Goal: Task Accomplishment & Management: Complete application form

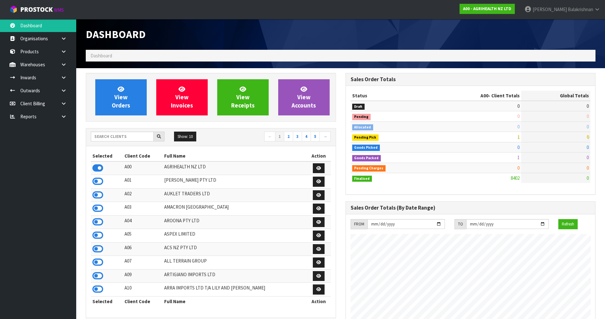
scroll to position [481, 259]
click at [104, 129] on div "Show: 10 5 10 25 50 ← 1 2 3 4 5 →" at bounding box center [211, 138] width 250 height 18
click at [107, 143] on div "Show: 10 5 10 25 50 ← 1 2 3 4 5 →" at bounding box center [211, 138] width 250 height 18
click at [108, 133] on input "text" at bounding box center [122, 137] width 63 height 10
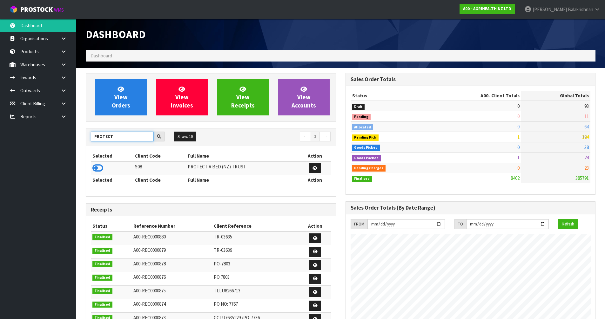
type input "PROTECT"
click at [106, 170] on td at bounding box center [112, 169] width 43 height 14
click at [97, 170] on icon at bounding box center [97, 168] width 11 height 10
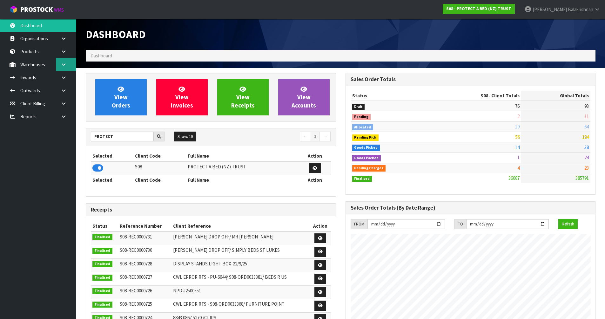
click at [65, 65] on icon at bounding box center [64, 64] width 6 height 5
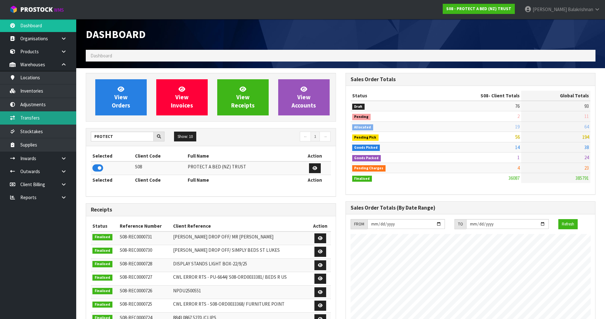
click at [46, 121] on link "Transfers" at bounding box center [38, 117] width 76 height 13
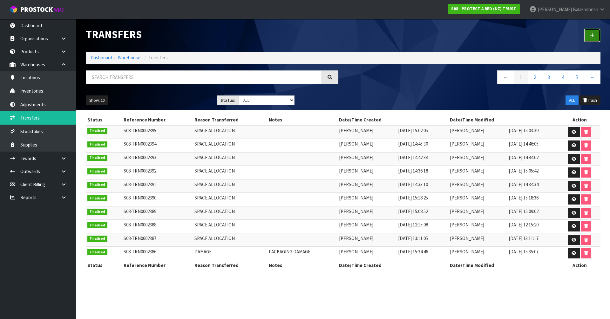
click at [593, 38] on link at bounding box center [592, 36] width 17 height 14
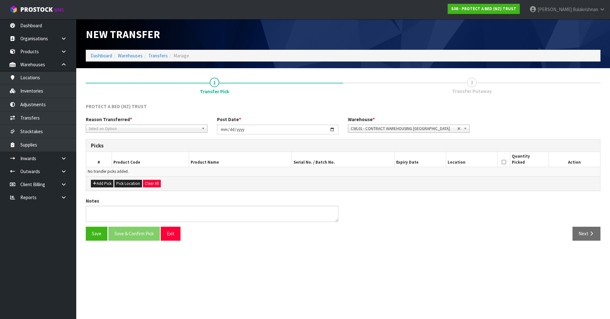
click at [136, 130] on span "Select an Option" at bounding box center [144, 129] width 110 height 8
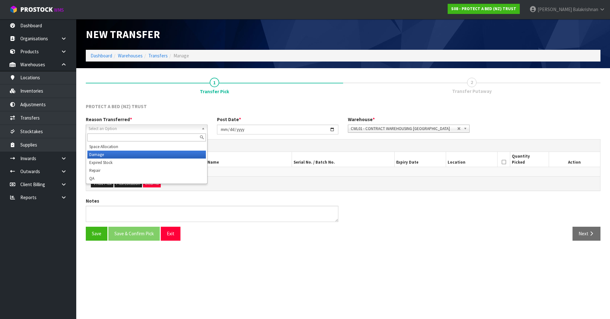
click at [132, 156] on li "Damage" at bounding box center [146, 155] width 118 height 8
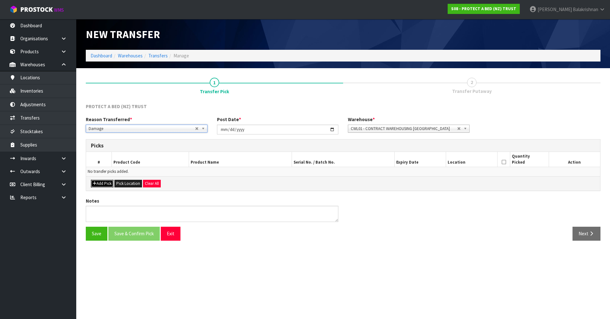
click at [102, 184] on button "Add Pick" at bounding box center [102, 184] width 23 height 8
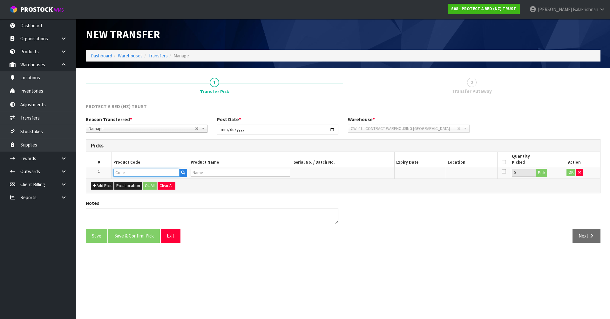
click at [133, 172] on input "text" at bounding box center [146, 173] width 66 height 8
click at [95, 190] on button "Add Pick" at bounding box center [102, 186] width 23 height 8
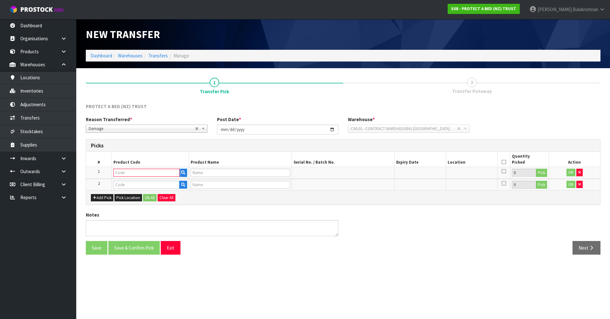
click at [138, 172] on input "text" at bounding box center [146, 173] width 66 height 8
type input "F0600D"
click at [154, 183] on link "F0600D BL0" at bounding box center [139, 183] width 50 height 9
type input "F0600DBL0"
type input "BAMBOO JERSEY BXD DOUBLE"
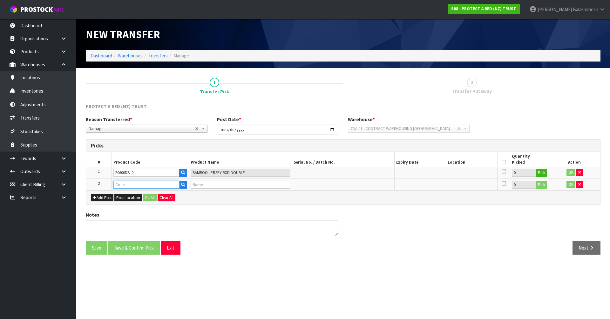
click at [130, 185] on input "text" at bounding box center [146, 185] width 66 height 8
type input "F0601KGN"
click at [143, 195] on link "F0601KGN 0" at bounding box center [139, 195] width 50 height 9
type input "F0601KGN0"
type input "CUMFYSAFE BXD NZ KING"
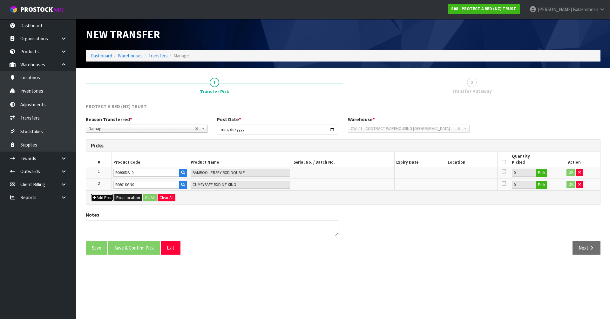
click at [103, 200] on button "Add Pick" at bounding box center [102, 198] width 23 height 8
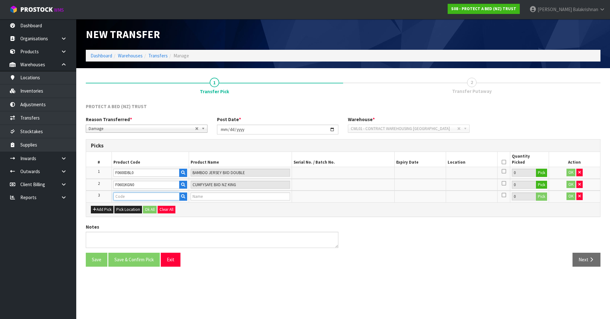
click at [130, 197] on input "text" at bounding box center [146, 197] width 66 height 8
type input "F0592SKN"
click at [140, 209] on strong "F0592SKN" at bounding box center [131, 207] width 22 height 6
type input "F0592SKN0"
type input "COOL LUXE FRESCHE BXD MP SKG"
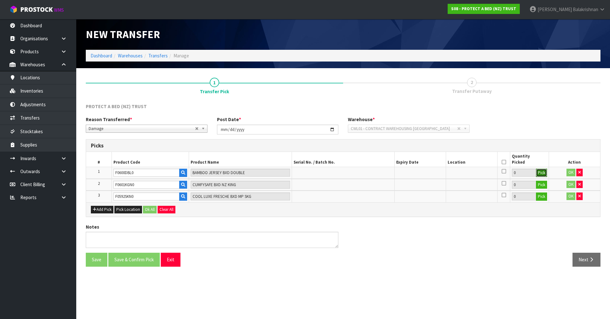
click at [541, 174] on button "Pick" at bounding box center [541, 173] width 11 height 8
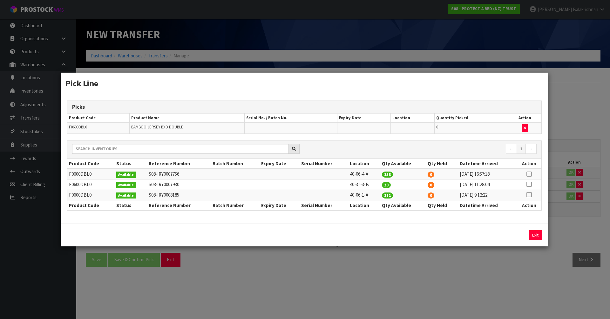
click at [530, 175] on icon at bounding box center [528, 174] width 5 height 0
drag, startPoint x: 450, startPoint y: 234, endPoint x: 436, endPoint y: 237, distance: 14.3
click at [436, 237] on input "158" at bounding box center [465, 235] width 71 height 10
type input "1"
click at [512, 234] on button "Assign Pick" at bounding box center [513, 235] width 26 height 10
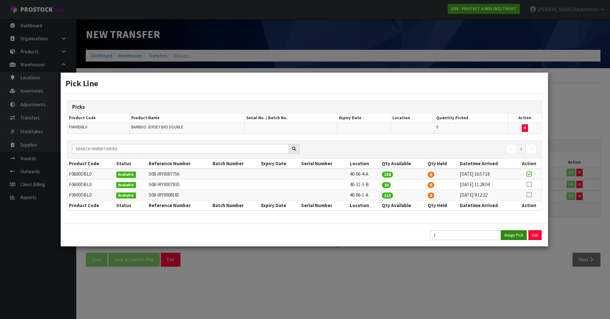
type input "1"
click at [533, 234] on button "Exit" at bounding box center [534, 235] width 13 height 10
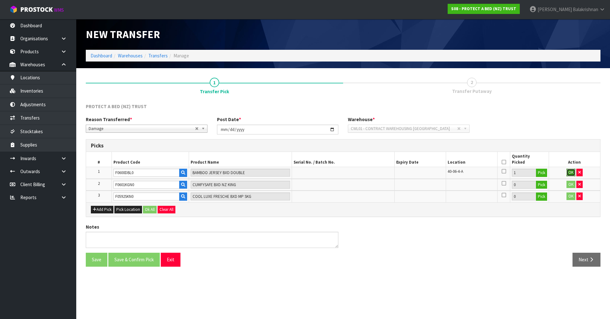
click at [570, 170] on button "OK" at bounding box center [570, 173] width 9 height 8
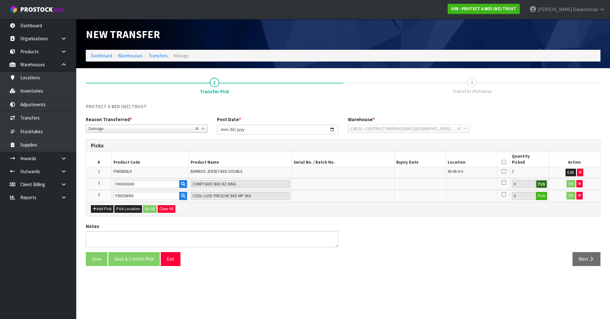
click at [540, 186] on button "Pick" at bounding box center [541, 184] width 11 height 8
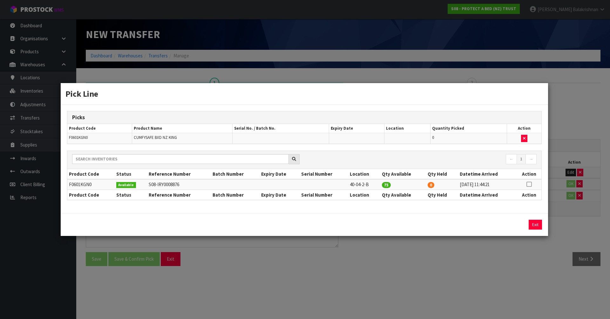
click at [530, 184] on icon at bounding box center [528, 184] width 5 height 0
click at [459, 225] on input "75" at bounding box center [465, 225] width 71 height 10
type input "73"
click at [517, 223] on button "Assign Pick" at bounding box center [513, 225] width 26 height 10
click at [533, 223] on button "Exit" at bounding box center [534, 225] width 13 height 10
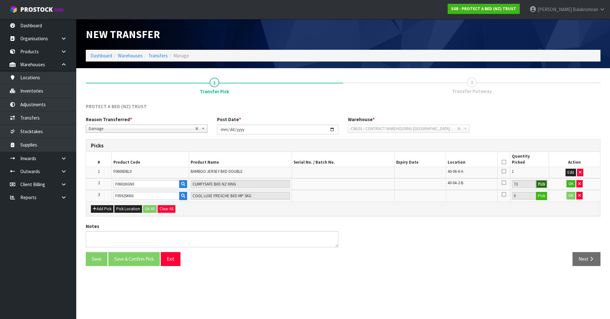
click at [542, 186] on button "Pick" at bounding box center [541, 184] width 11 height 8
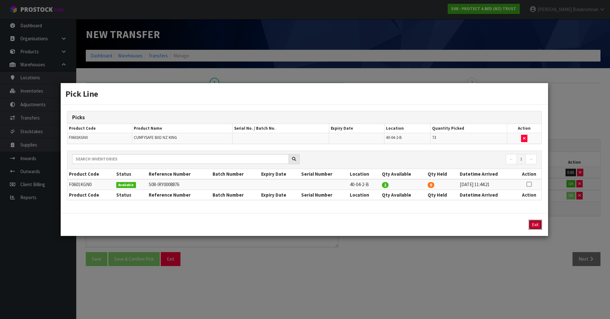
click at [537, 227] on button "Exit" at bounding box center [534, 225] width 13 height 10
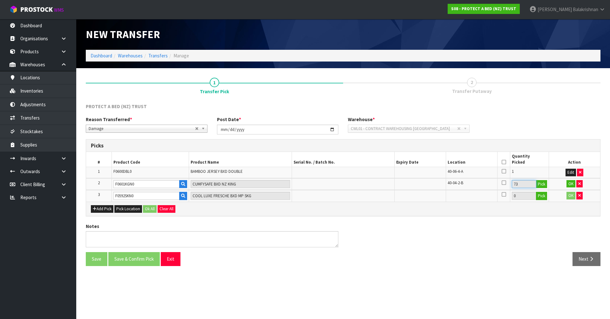
click at [527, 186] on input "73" at bounding box center [523, 184] width 24 height 8
click at [514, 185] on input "73" at bounding box center [523, 184] width 24 height 8
click at [539, 186] on button "Pick" at bounding box center [541, 184] width 11 height 8
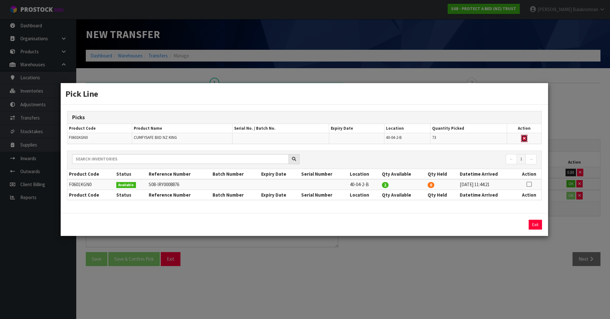
click at [526, 137] on button "button" at bounding box center [524, 139] width 6 height 8
type input "0"
click at [529, 184] on icon at bounding box center [528, 184] width 5 height 0
click at [443, 224] on input "75" at bounding box center [465, 225] width 71 height 10
type input "7"
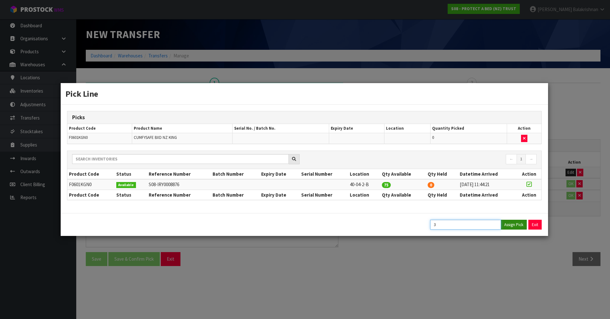
type input "3"
click at [510, 226] on button "Assign Pick" at bounding box center [513, 225] width 26 height 10
type input "3"
click at [536, 222] on button "Exit" at bounding box center [534, 225] width 13 height 10
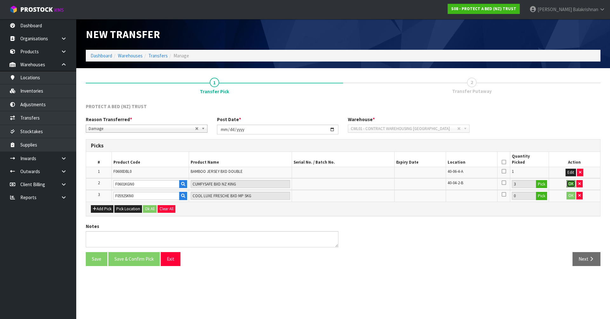
click at [569, 183] on button "OK" at bounding box center [570, 184] width 9 height 8
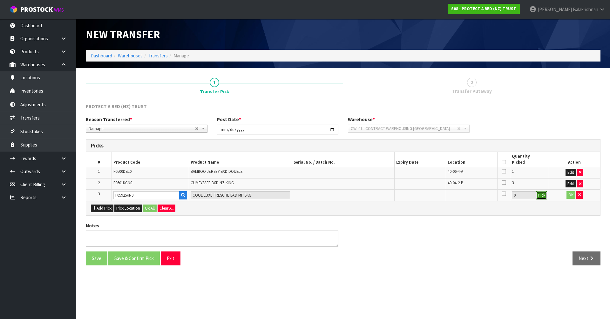
click at [540, 196] on button "Pick" at bounding box center [541, 195] width 11 height 8
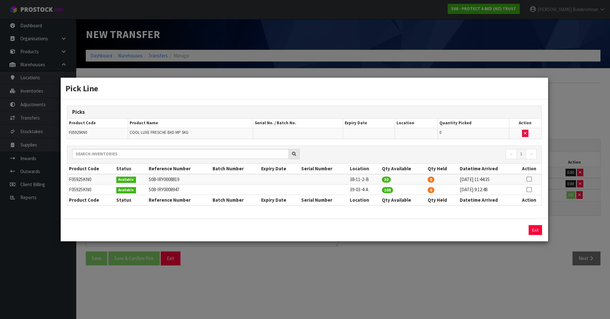
click at [530, 180] on icon at bounding box center [528, 179] width 5 height 0
drag, startPoint x: 444, startPoint y: 230, endPoint x: 418, endPoint y: 232, distance: 25.8
click at [418, 232] on div "30 Assign Pick Exit" at bounding box center [304, 230] width 484 height 10
type input "1"
click at [522, 232] on button "Assign Pick" at bounding box center [513, 230] width 26 height 10
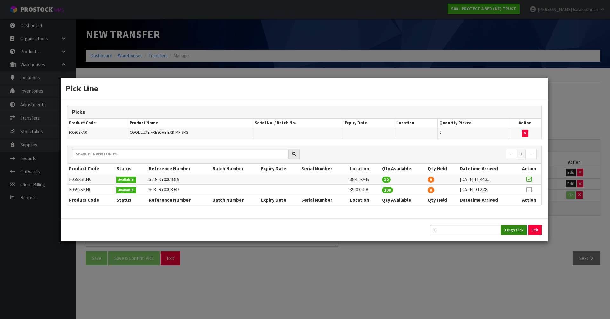
type input "1"
click at [527, 231] on div "Exit" at bounding box center [485, 230] width 111 height 10
click at [533, 231] on button "Exit" at bounding box center [534, 230] width 13 height 10
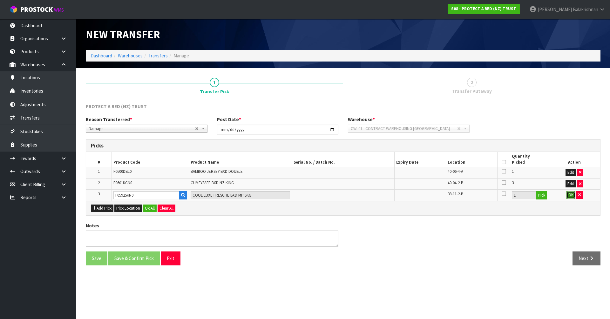
click at [571, 197] on button "OK" at bounding box center [570, 195] width 9 height 8
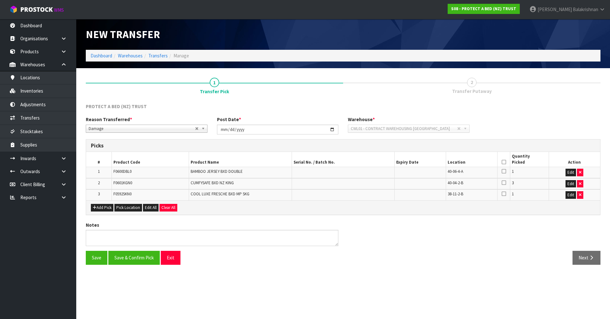
click at [504, 165] on th at bounding box center [503, 159] width 13 height 15
click at [503, 162] on icon at bounding box center [503, 162] width 4 height 0
click at [127, 257] on button "Save & Confirm Pick" at bounding box center [133, 258] width 51 height 14
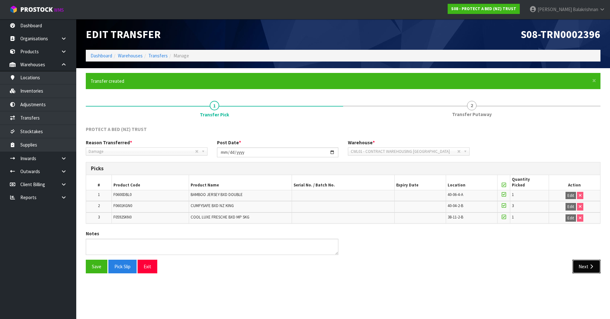
click at [590, 269] on icon "button" at bounding box center [591, 266] width 6 height 5
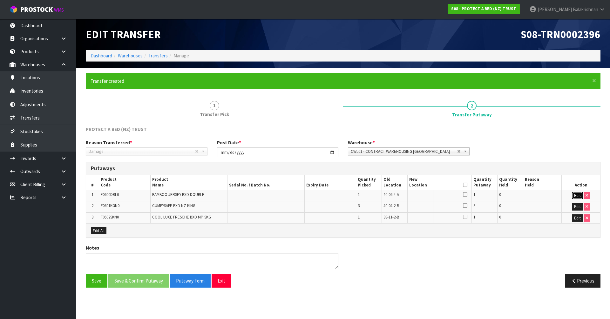
click at [577, 197] on button "Edit" at bounding box center [577, 196] width 10 height 8
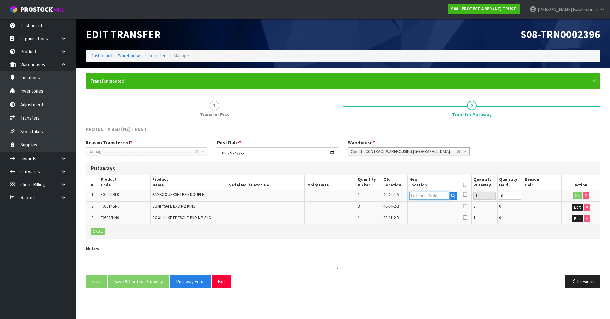
click at [427, 196] on input "text" at bounding box center [429, 196] width 40 height 8
type input "32-34-5-"
click at [430, 207] on strong "32-34-5-" at bounding box center [425, 207] width 18 height 6
type input "32-34-5-A"
click at [577, 194] on button "OK" at bounding box center [576, 196] width 9 height 8
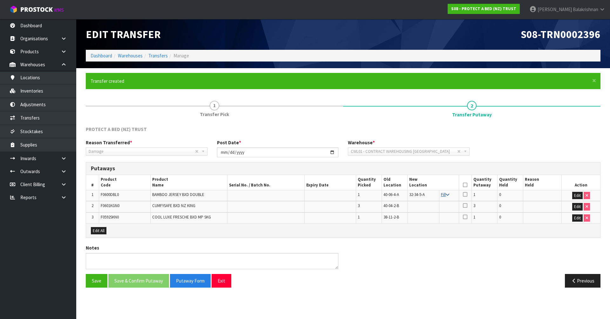
click at [445, 195] on link "Fill" at bounding box center [445, 194] width 8 height 5
click at [466, 185] on icon at bounding box center [465, 185] width 4 height 0
click at [577, 193] on button "Edit" at bounding box center [577, 196] width 10 height 8
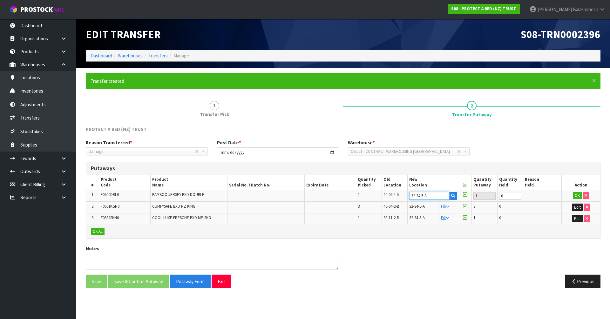
drag, startPoint x: 438, startPoint y: 195, endPoint x: 417, endPoint y: 196, distance: 21.0
click at [417, 196] on input "32-34-5-A" at bounding box center [429, 196] width 40 height 8
click at [469, 257] on div "Notes" at bounding box center [343, 259] width 524 height 29
click at [576, 194] on button "OK" at bounding box center [576, 196] width 9 height 8
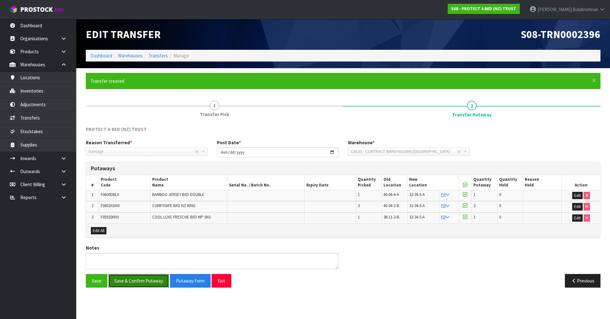
click at [142, 284] on button "Save & Confirm Putaway" at bounding box center [138, 281] width 61 height 14
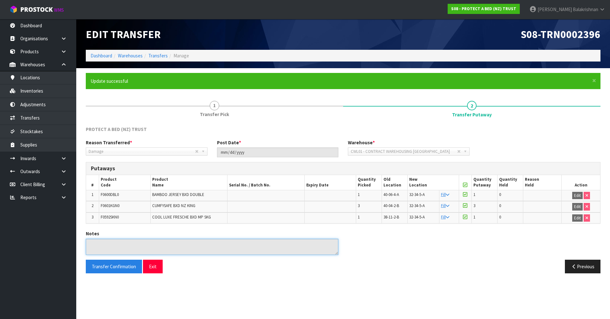
click at [147, 244] on textarea at bounding box center [212, 247] width 252 height 16
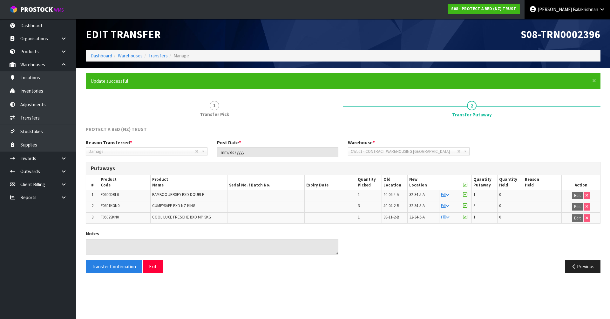
click at [578, 11] on span "Balakrishnan" at bounding box center [584, 9] width 25 height 6
click at [580, 26] on link "Logout" at bounding box center [584, 25] width 50 height 9
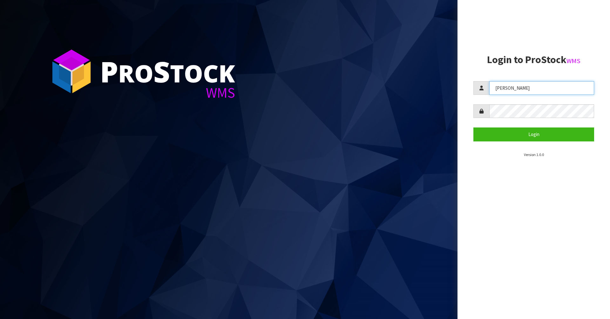
click at [522, 90] on input "[PERSON_NAME]" at bounding box center [541, 88] width 105 height 14
type input "Mana"
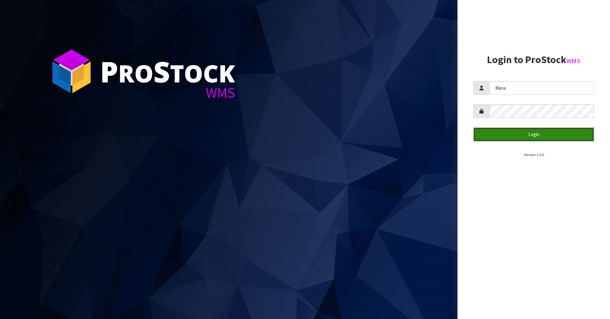
click at [527, 130] on button "Login" at bounding box center [533, 135] width 121 height 14
